Goal: Consume media (video, audio)

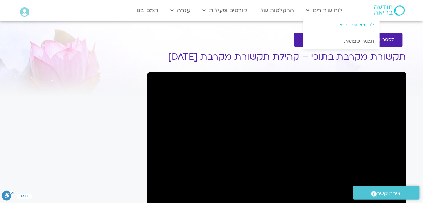
click at [348, 25] on link "לוח שידורים יומי" at bounding box center [341, 25] width 77 height 16
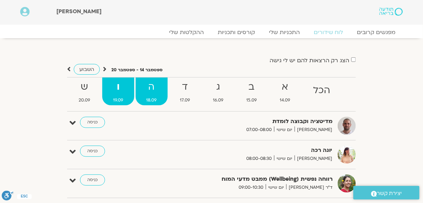
click at [152, 90] on strong "ה" at bounding box center [152, 87] width 32 height 16
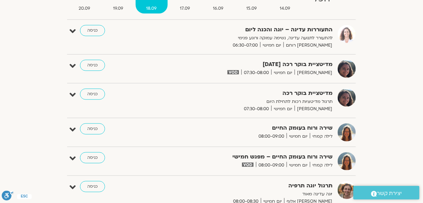
scroll to position [56, 0]
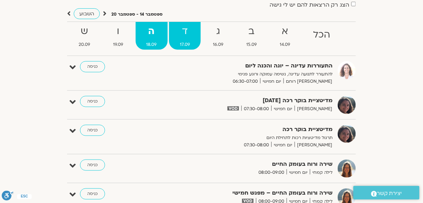
click at [189, 29] on strong "ד" at bounding box center [185, 32] width 32 height 16
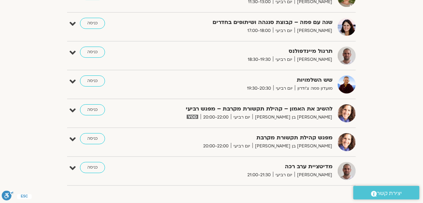
scroll to position [584, 0]
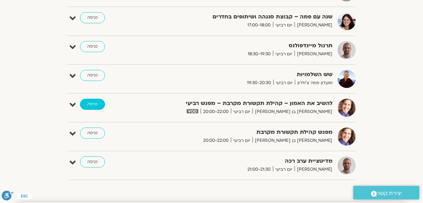
click at [94, 102] on link "כניסה" at bounding box center [92, 104] width 25 height 11
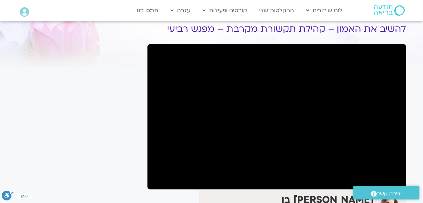
scroll to position [56, 0]
